Goal: Information Seeking & Learning: Understand process/instructions

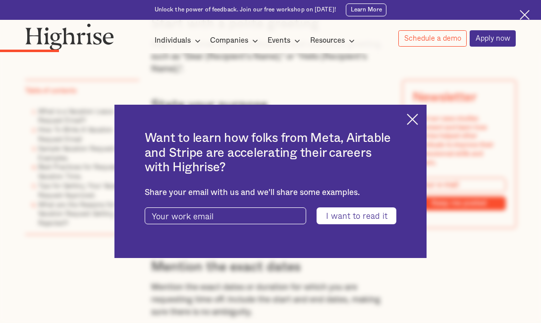
scroll to position [1189, 0]
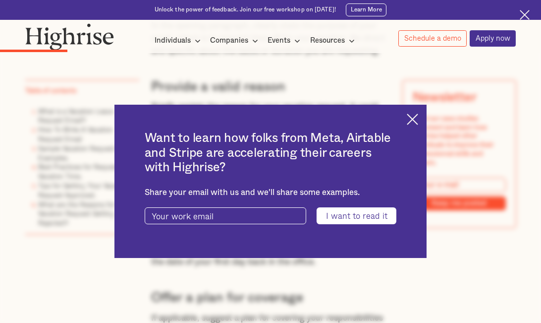
click at [418, 123] on img at bounding box center [412, 118] width 11 height 11
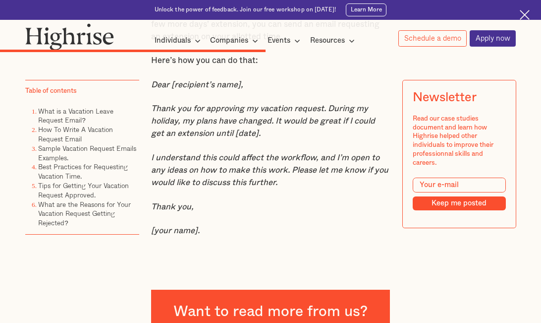
scroll to position [3468, 0]
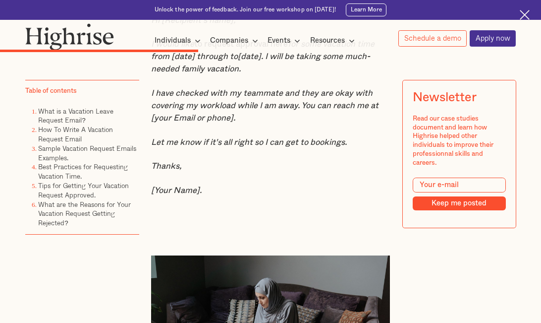
scroll to position [2675, 0]
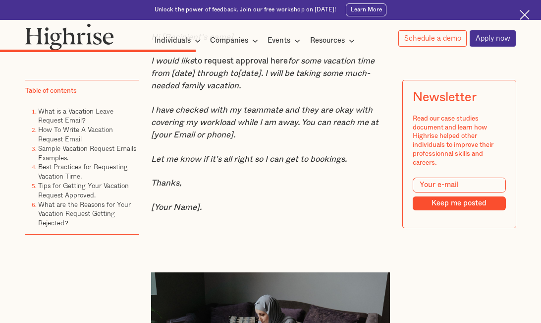
click at [58, 134] on li "How To Write A Vacation Request Email" at bounding box center [88, 134] width 101 height 19
click at [58, 130] on link "How To Write A Vacation Request Email" at bounding box center [75, 134] width 75 height 20
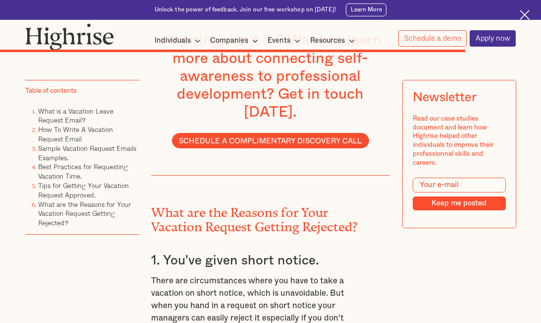
scroll to position [5895, 0]
